Goal: Task Accomplishment & Management: Manage account settings

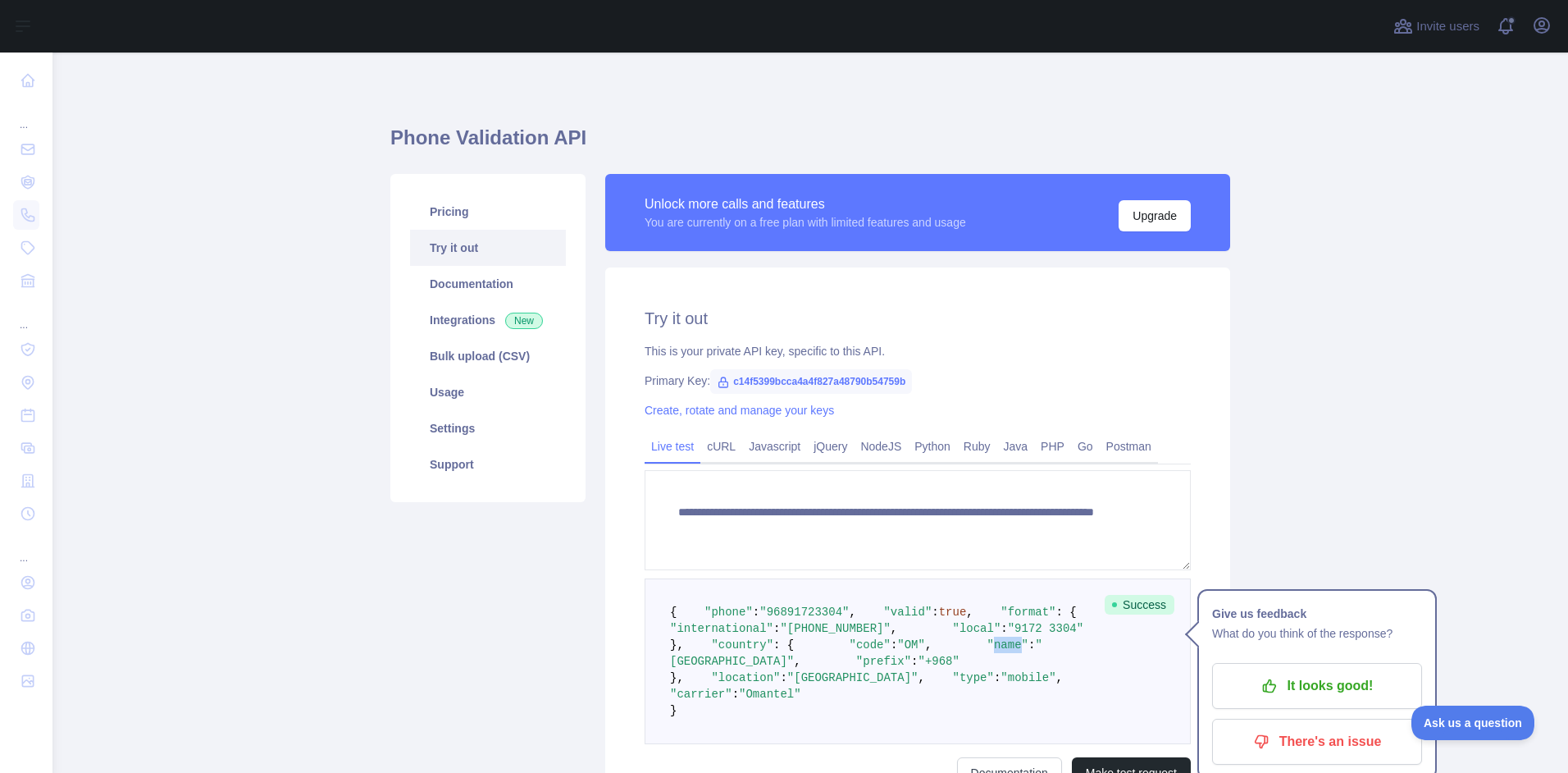
scroll to position [312, 0]
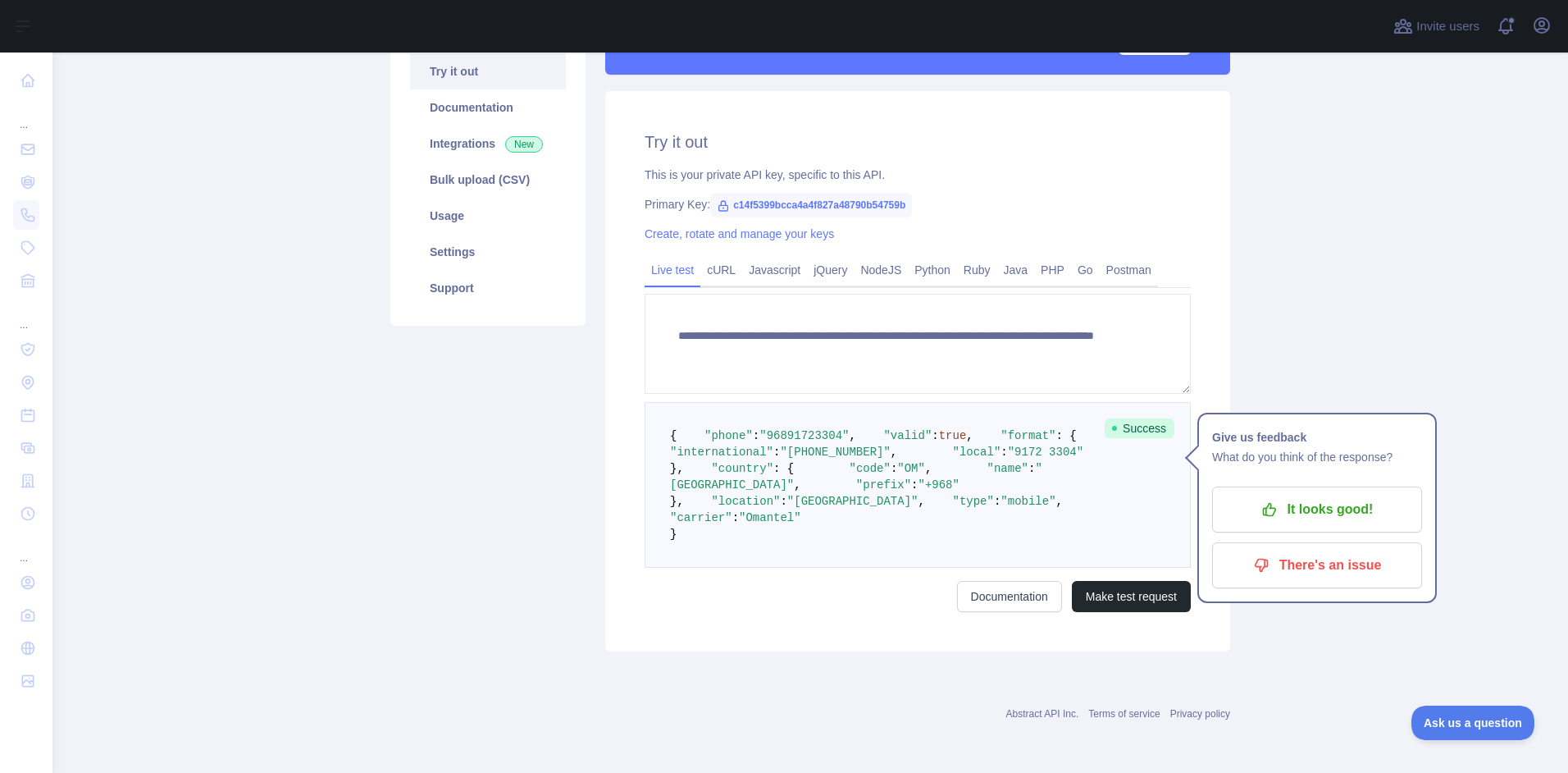
click at [505, 426] on div "Pricing Try it out Documentation Integrations New Bulk upload (CSV) Usage Setti…" at bounding box center [488, 325] width 214 height 654
click at [1389, 153] on main "**********" at bounding box center [810, 412] width 1515 height 720
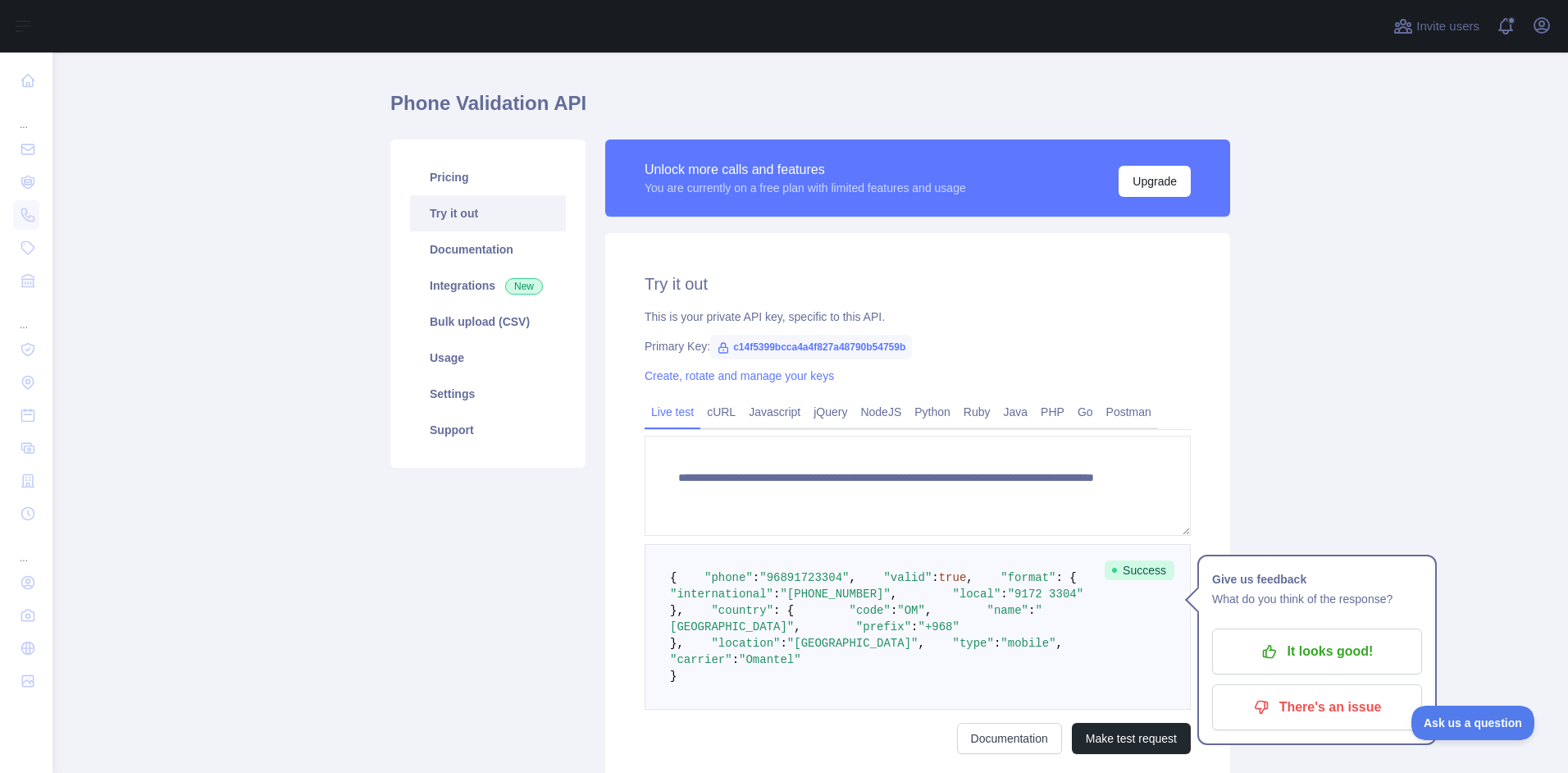
scroll to position [34, 0]
click at [479, 284] on link "Integrations New" at bounding box center [488, 286] width 156 height 36
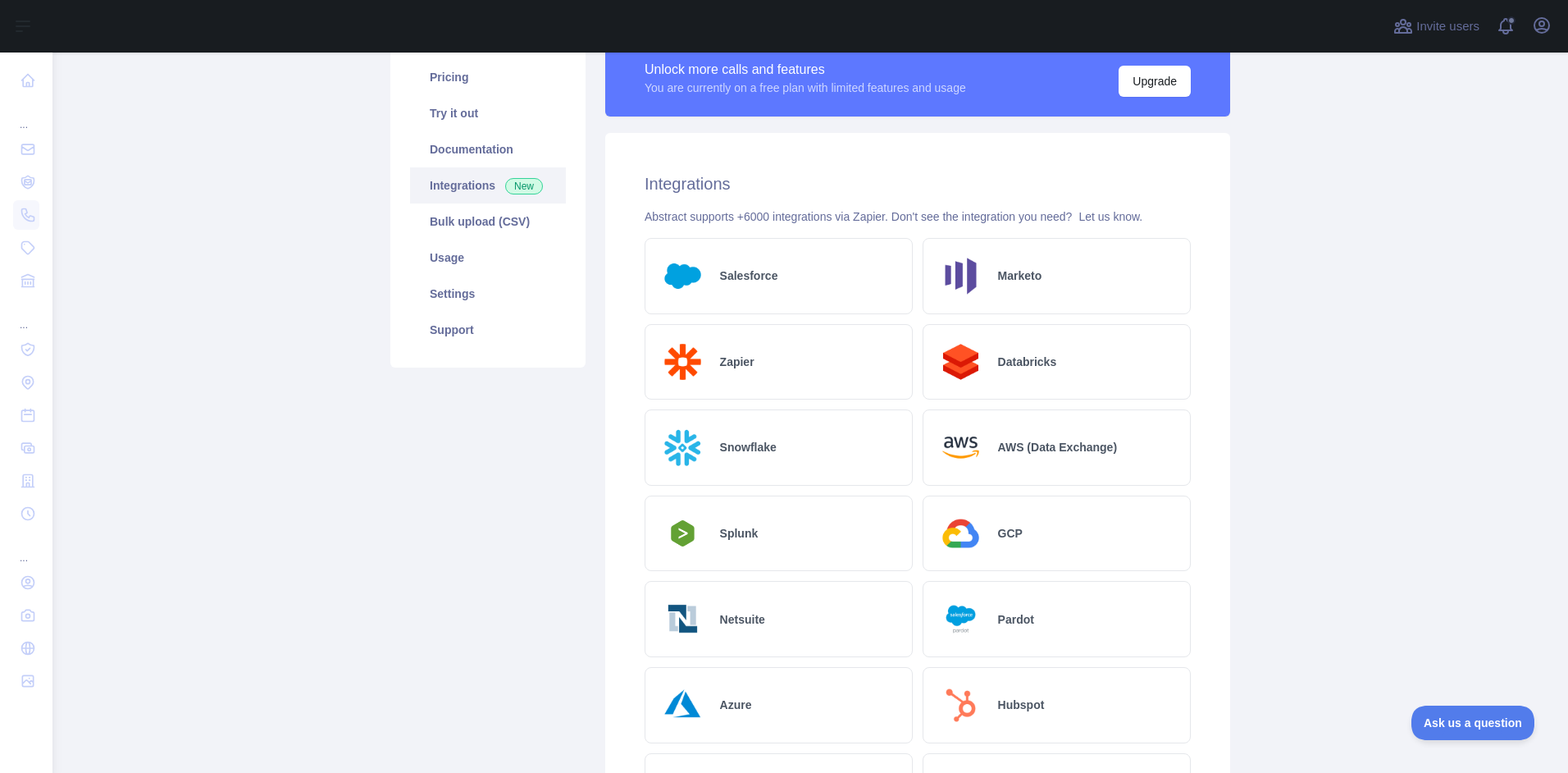
scroll to position [135, 0]
click at [466, 264] on link "Usage" at bounding box center [488, 256] width 156 height 36
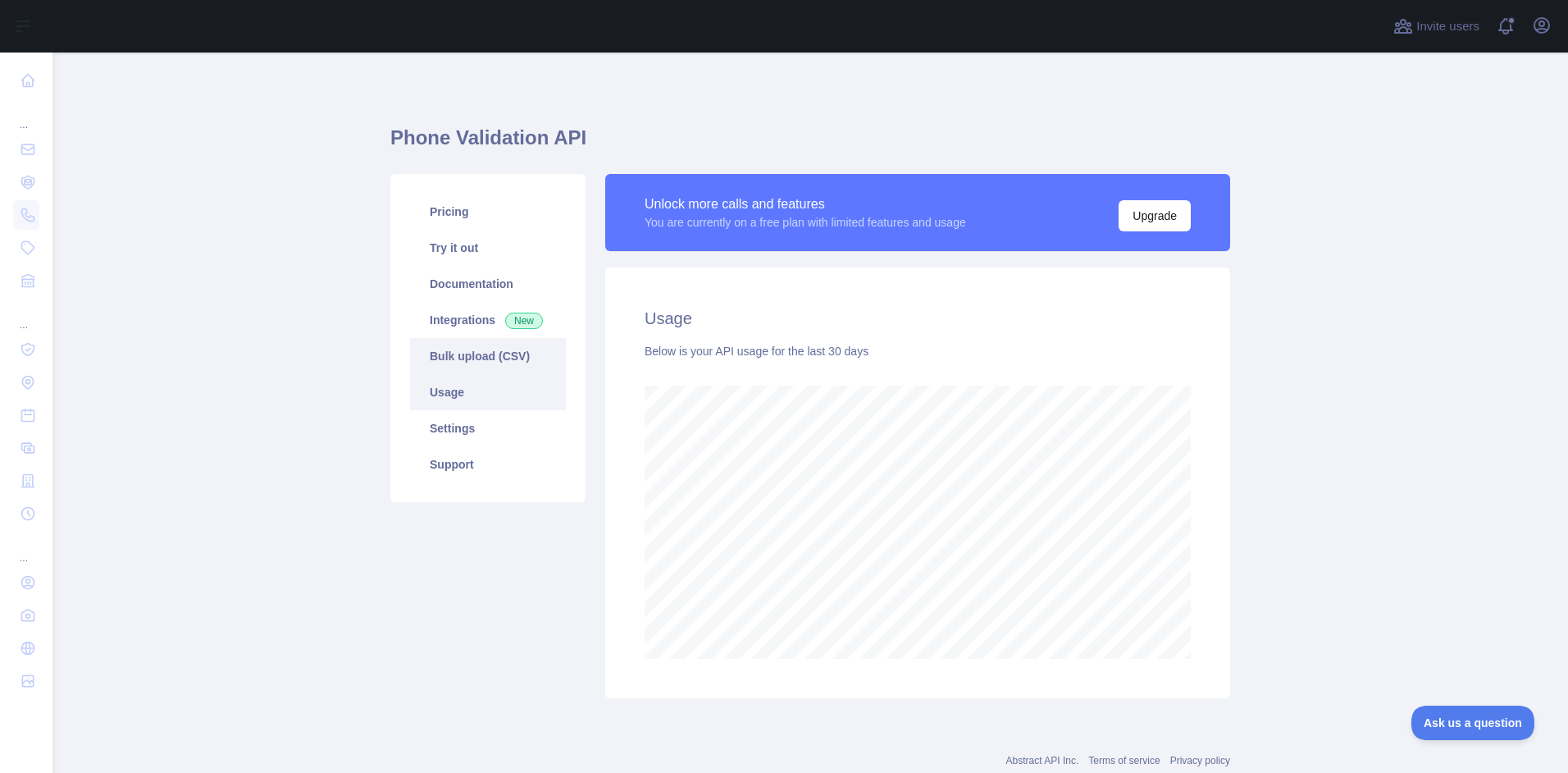
scroll to position [720, 1503]
click at [458, 427] on link "Settings" at bounding box center [488, 428] width 156 height 36
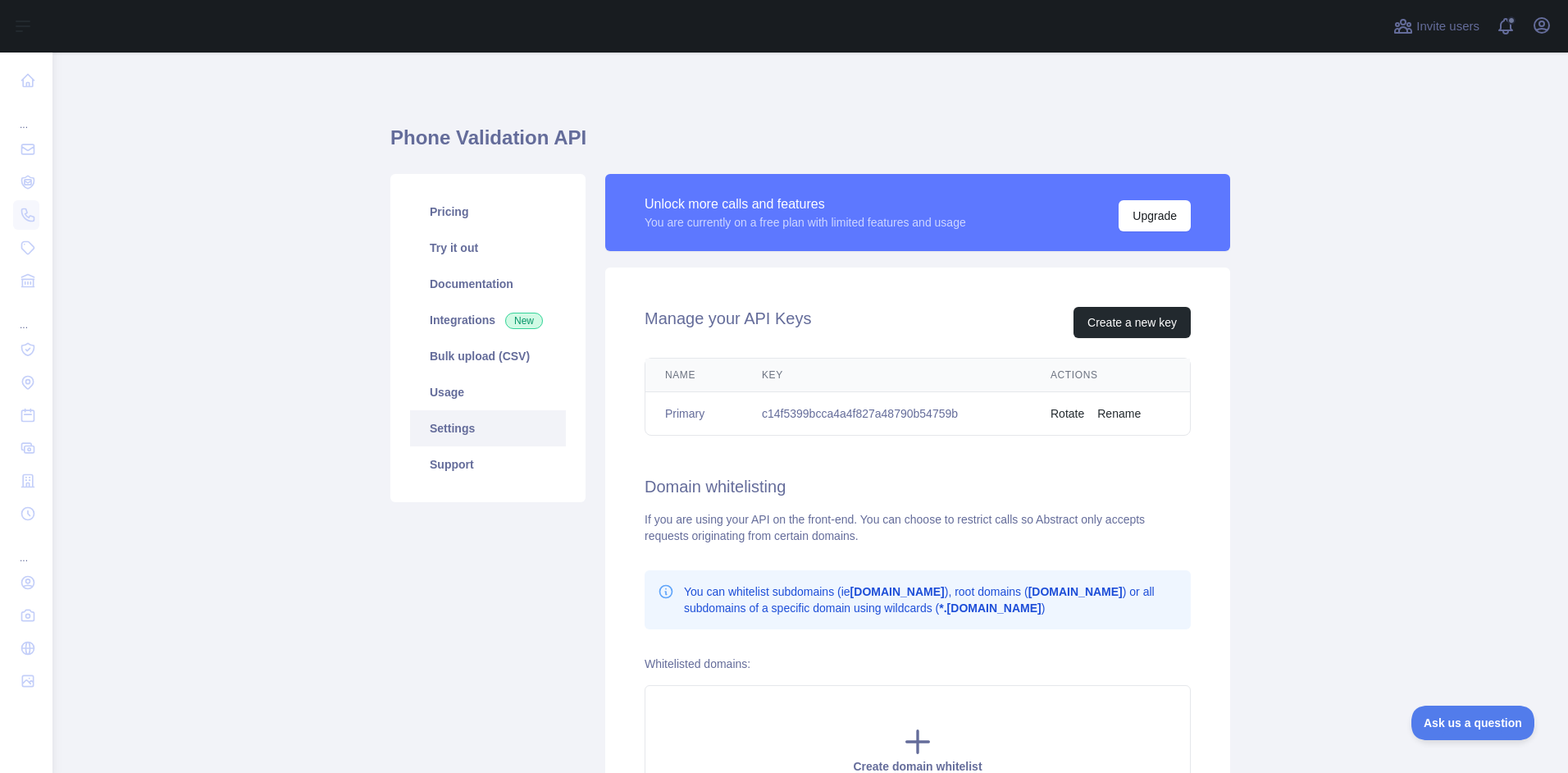
click at [880, 417] on td "c14f5399bcca4a4f827a48790b54759b" at bounding box center [886, 414] width 289 height 44
copy td "c14f5399bcca4a4f827a48790b54759b"
click at [1063, 414] on button "Rotate" at bounding box center [1068, 413] width 34 height 17
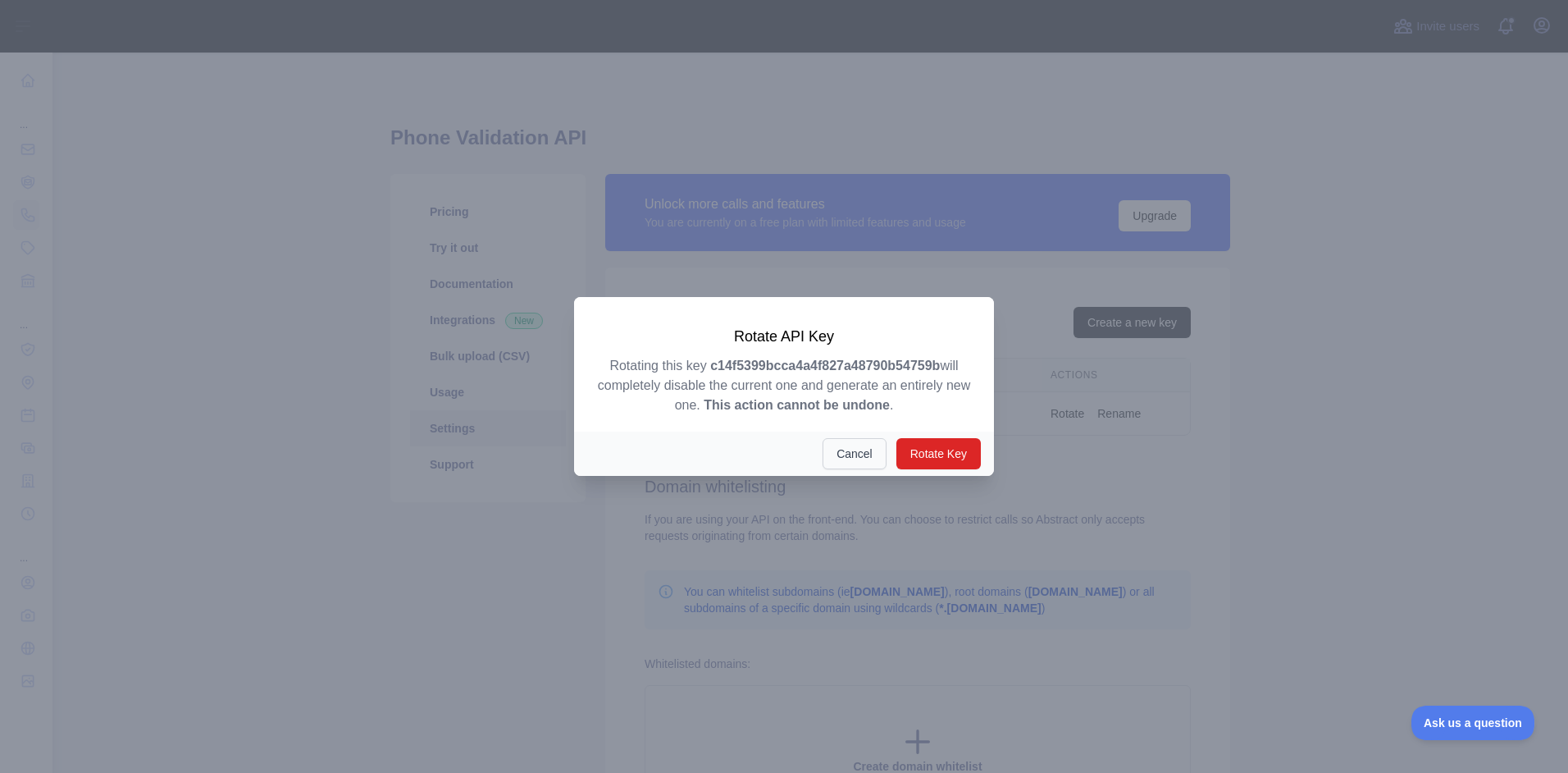
click at [848, 459] on button "Cancel" at bounding box center [854, 453] width 64 height 31
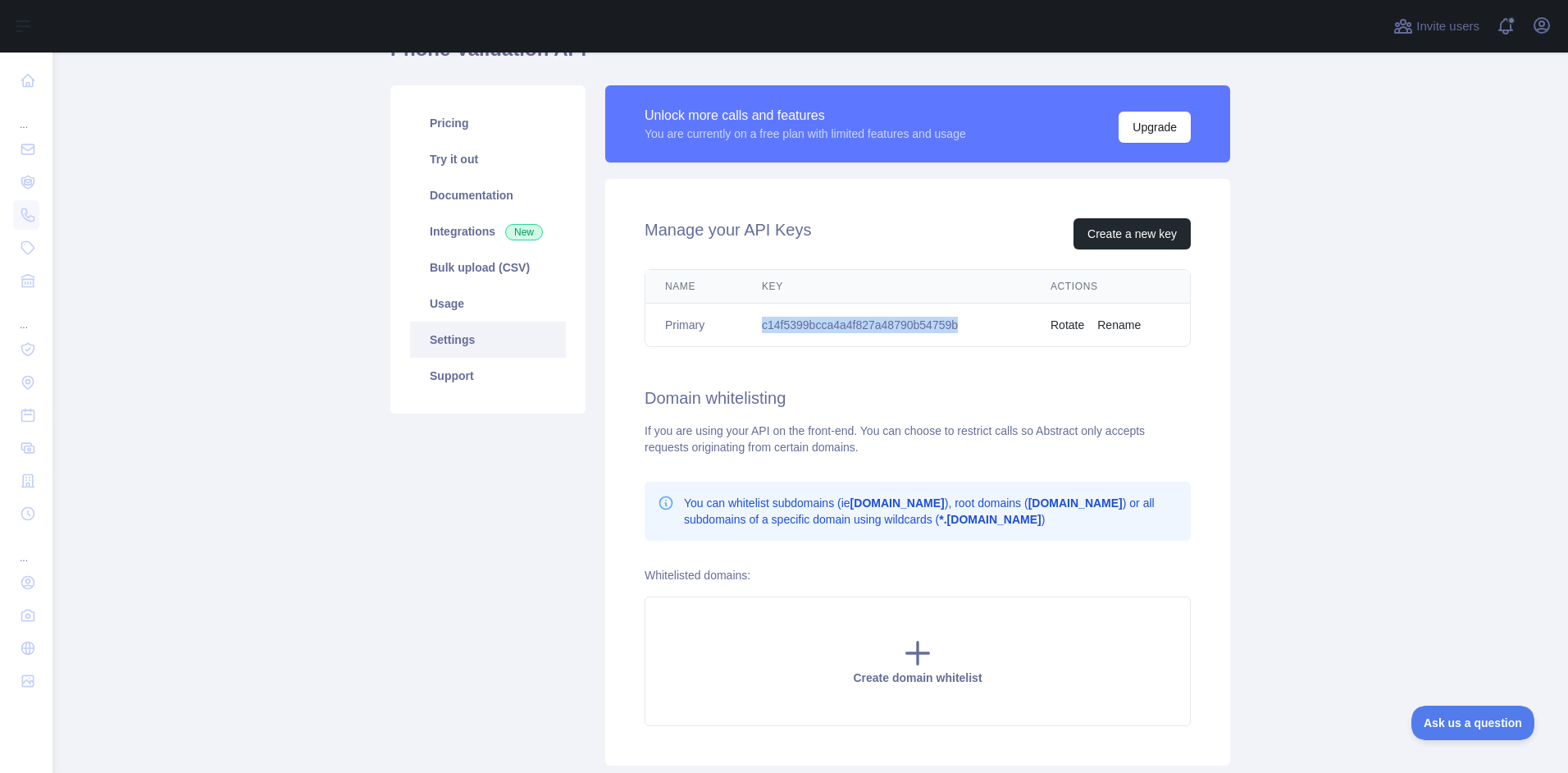
scroll to position [86, 0]
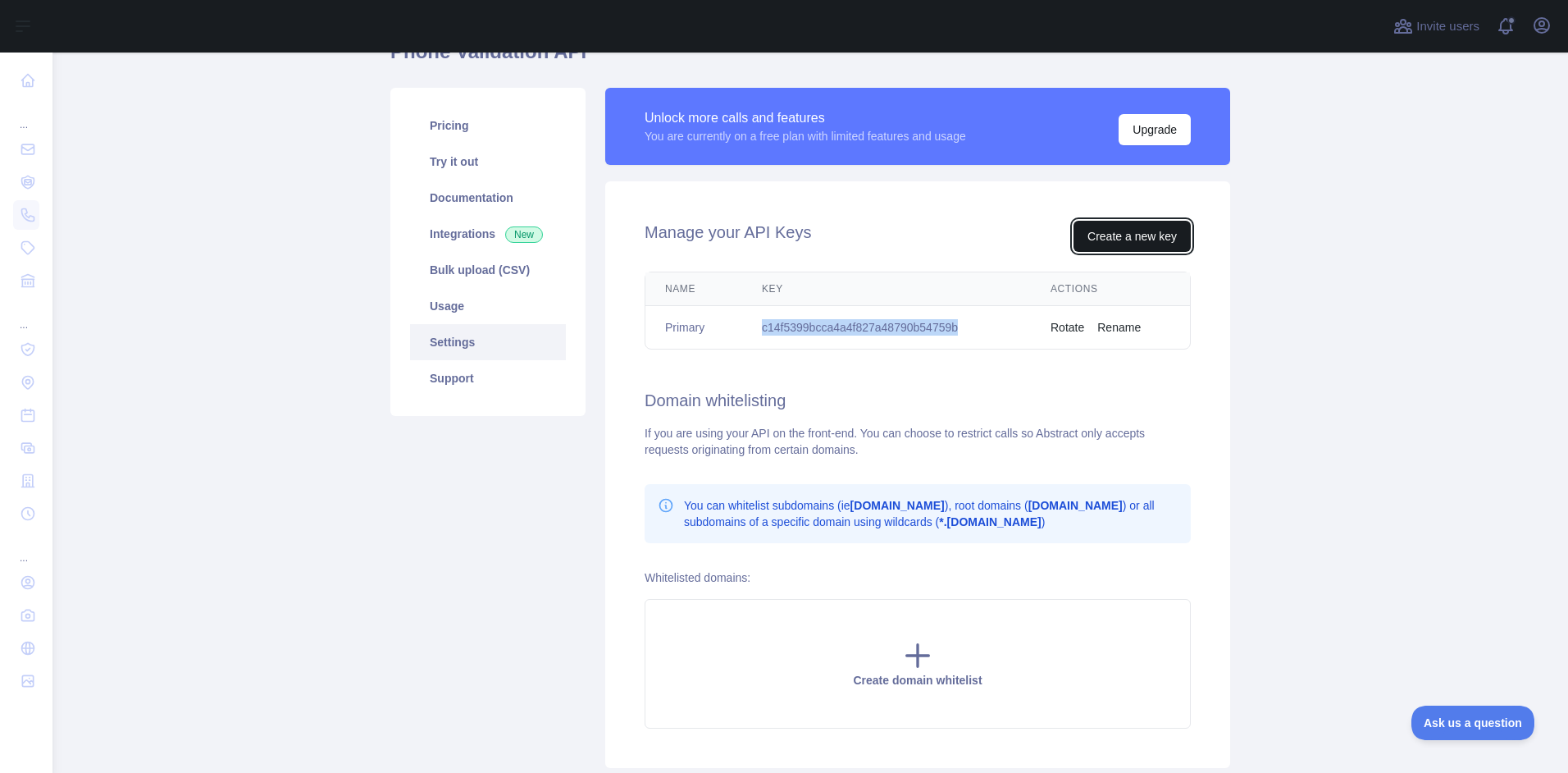
click at [1138, 236] on button "Create a new key" at bounding box center [1132, 235] width 117 height 31
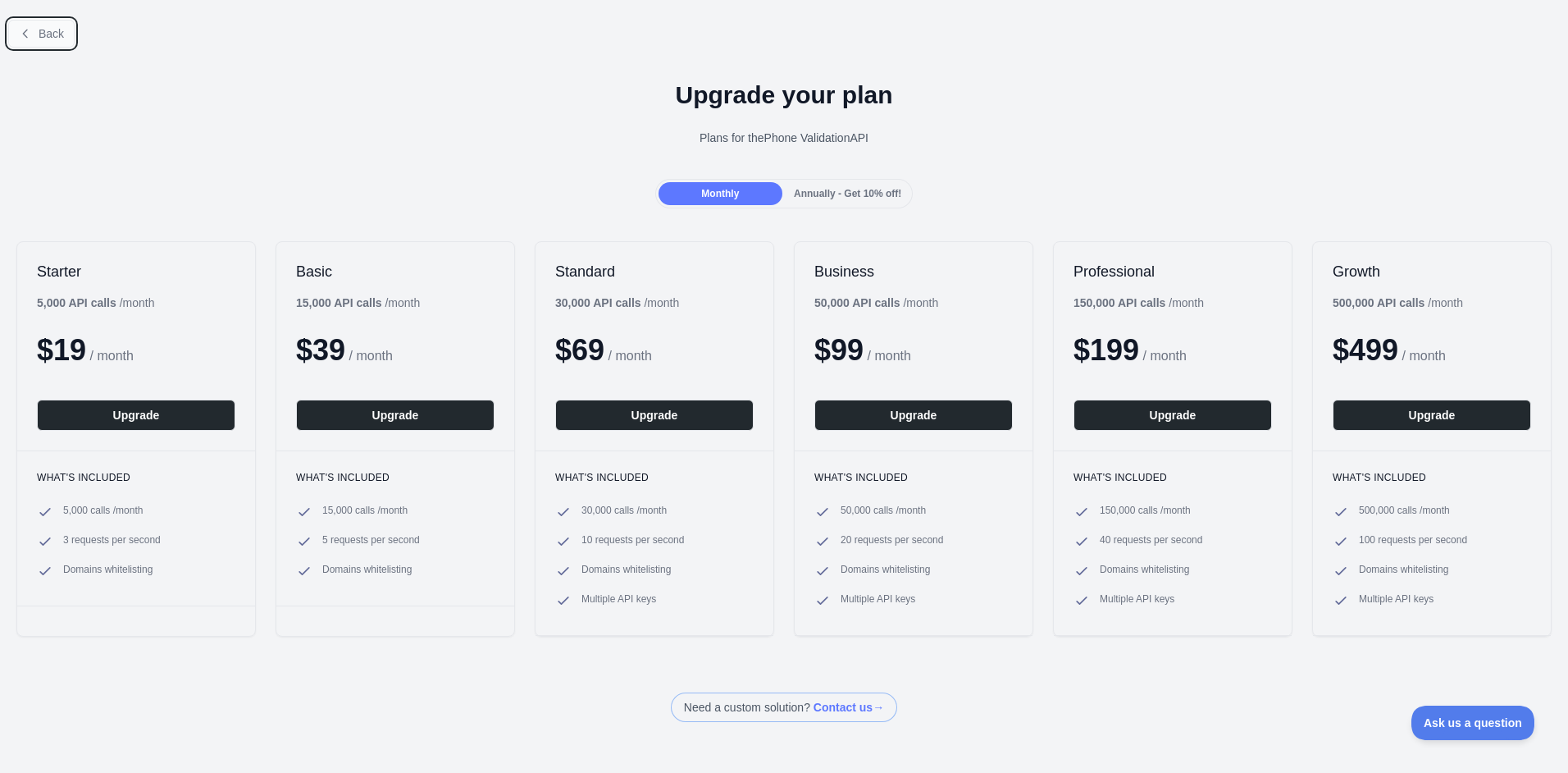
click at [40, 35] on span "Back" at bounding box center [52, 33] width 26 height 13
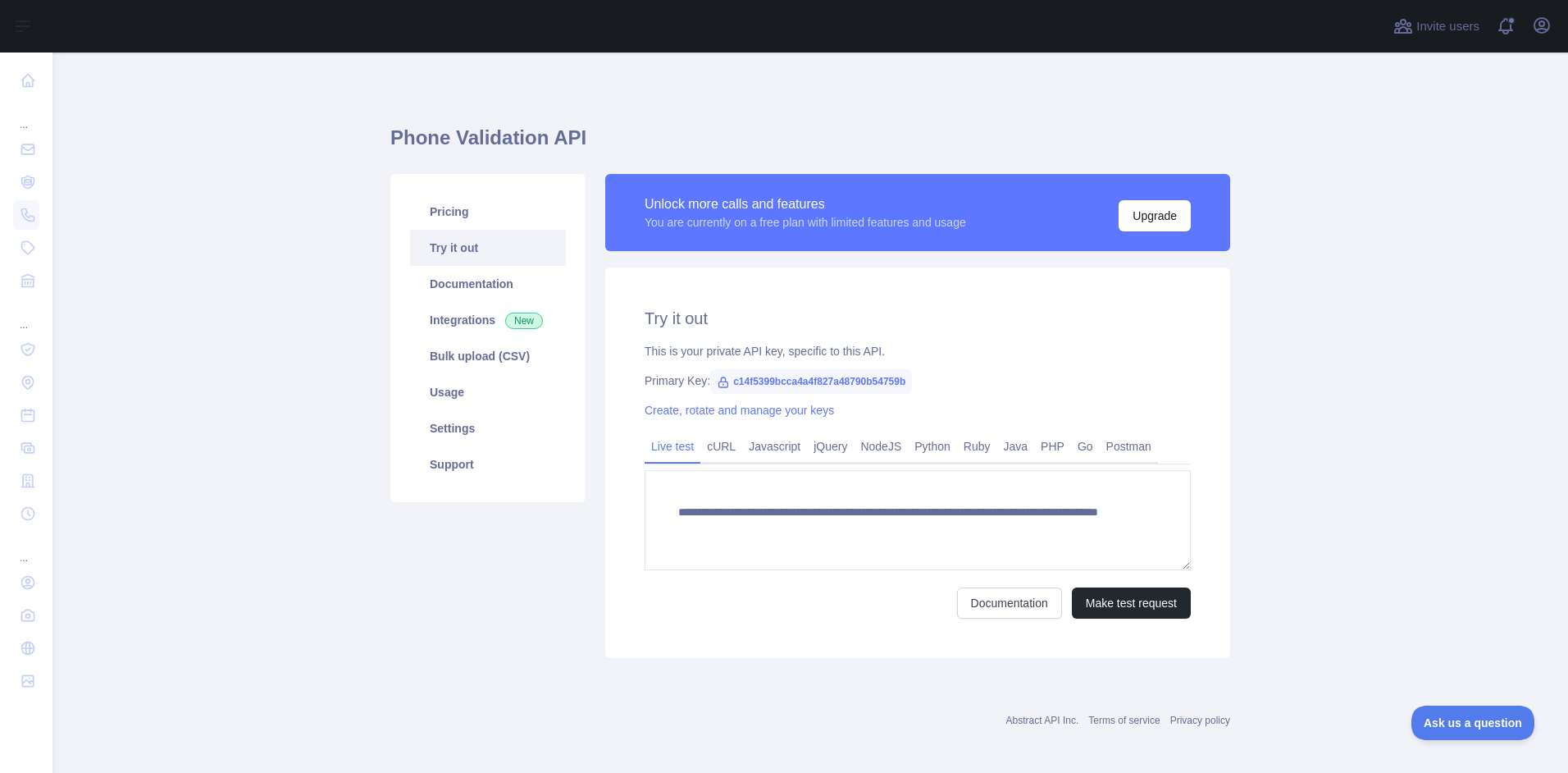
click at [765, 380] on span "c14f5399bcca4a4f827a48790b54759b" at bounding box center [810, 382] width 202 height 25
copy span "c14f5399bcca4a4f827a48790b54759b"
click at [859, 307] on h2 "Try it out" at bounding box center [918, 318] width 546 height 23
click at [719, 380] on icon at bounding box center [723, 383] width 9 height 10
